Goal: Complete application form: Complete application form

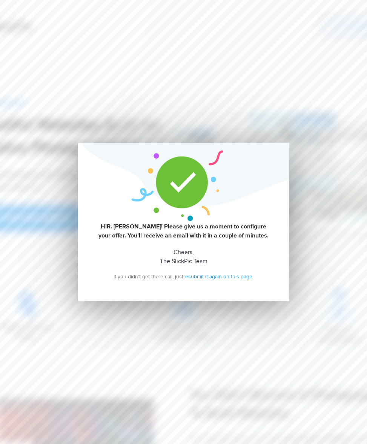
scroll to position [18, 0]
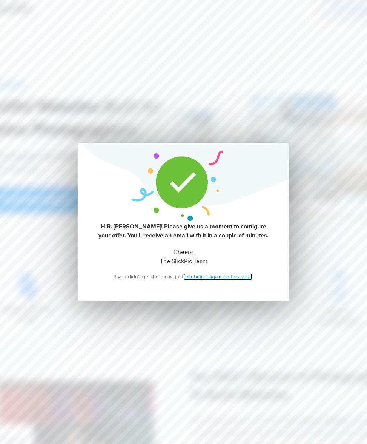
click at [225, 275] on link "resubmit it again on this page" at bounding box center [217, 276] width 69 height 7
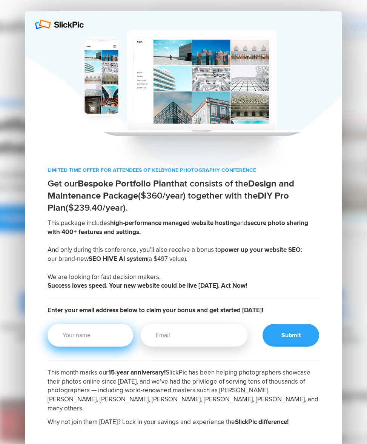
click at [119, 340] on input "Your Name" at bounding box center [91, 335] width 86 height 23
click at [71, 338] on input "R. [PERSON_NAME]" at bounding box center [91, 335] width 86 height 23
click at [86, 334] on input "[PERSON_NAME]" at bounding box center [91, 335] width 86 height 23
type input "MichaelStuckey"
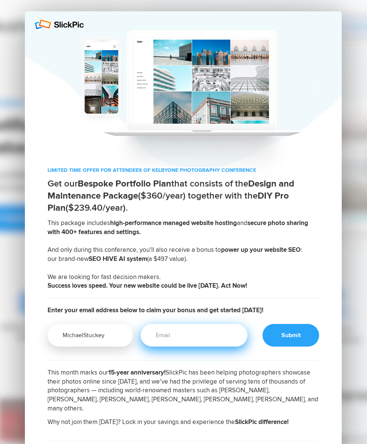
click at [187, 330] on input "Email" at bounding box center [194, 335] width 107 height 23
type input "[PERSON_NAME][EMAIL_ADDRESS][PERSON_NAME][DOMAIN_NAME]"
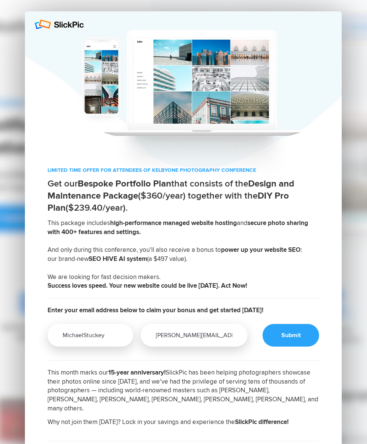
click at [302, 333] on div at bounding box center [291, 335] width 57 height 23
